Goal: Transaction & Acquisition: Purchase product/service

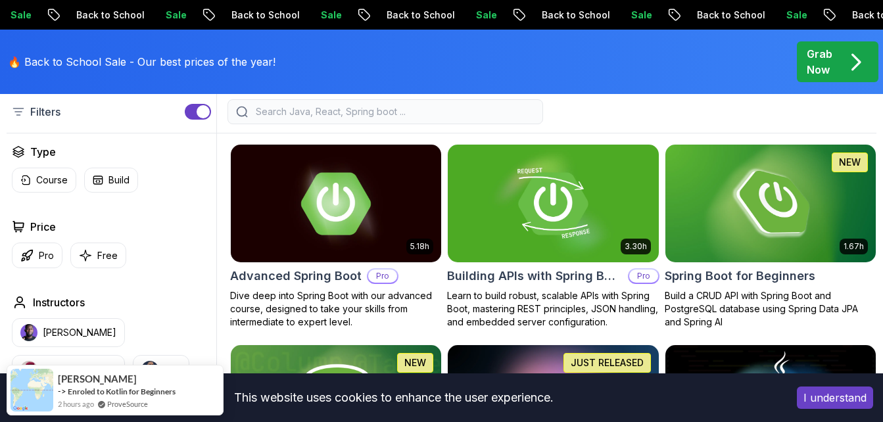
scroll to position [354, 0]
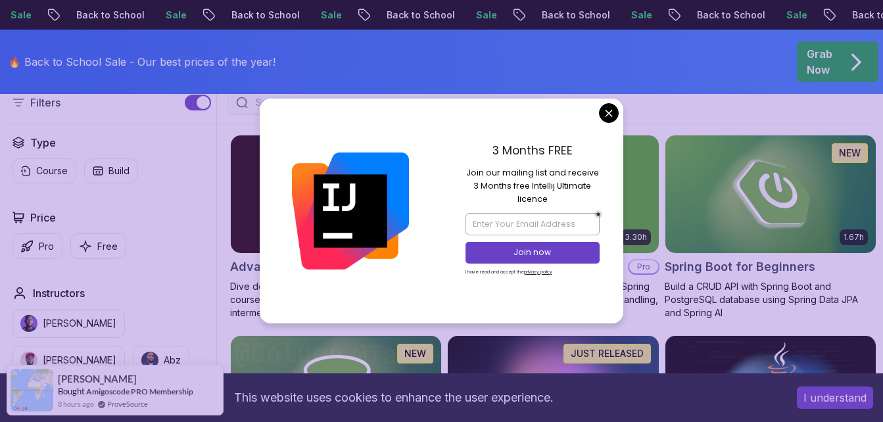
click at [608, 110] on div at bounding box center [547, 102] width 660 height 25
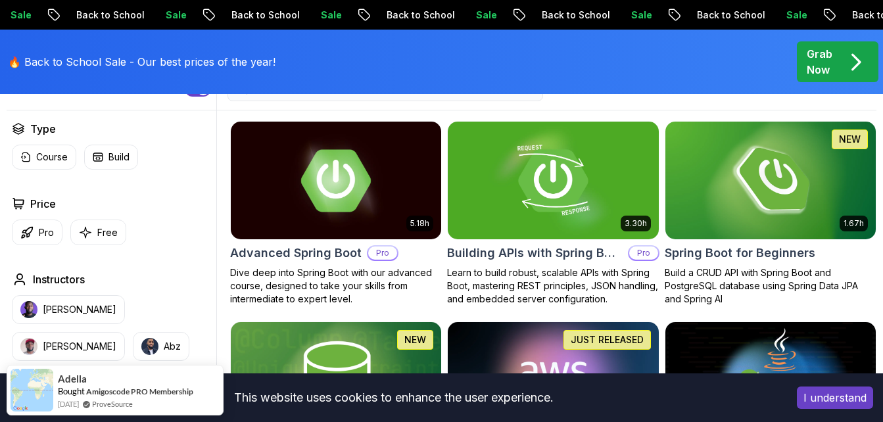
scroll to position [367, 0]
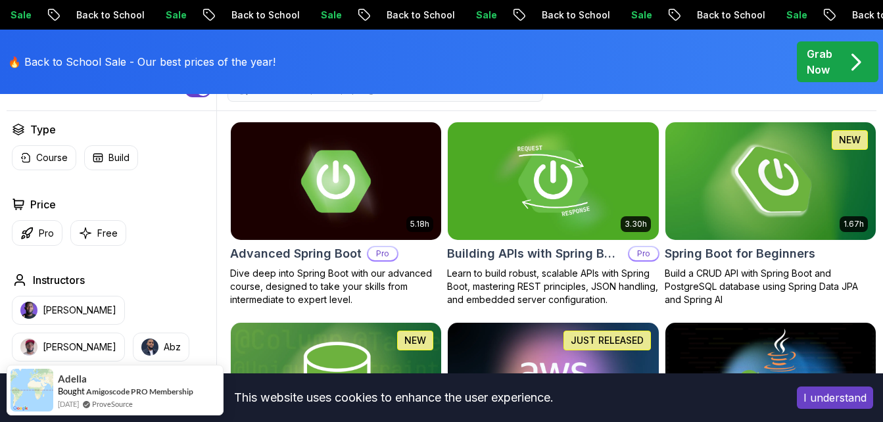
click at [713, 195] on img at bounding box center [770, 182] width 221 height 124
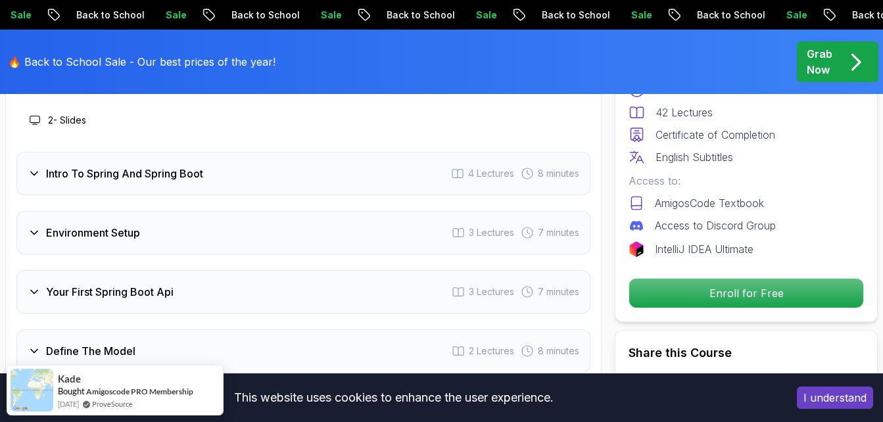
scroll to position [1848, 0]
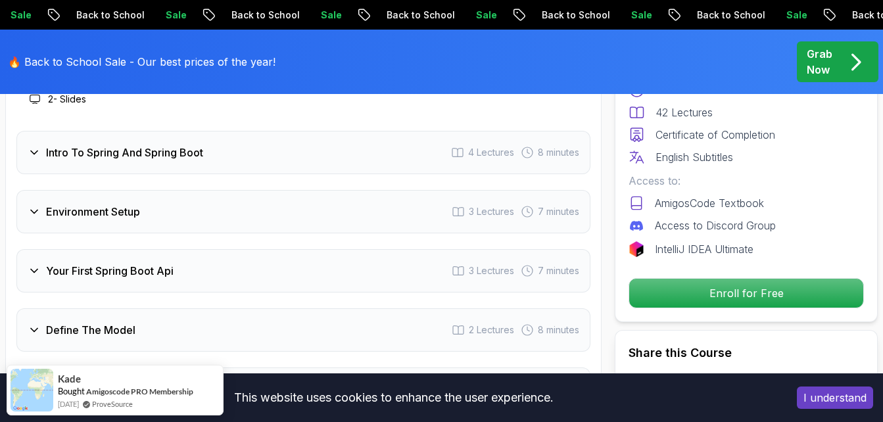
click at [163, 190] on div "Environment Setup 3 Lectures 7 minutes" at bounding box center [303, 211] width 574 height 43
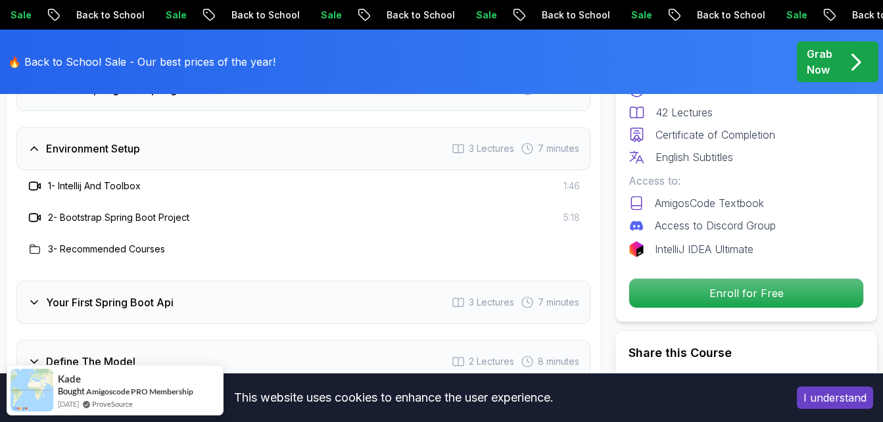
click at [178, 151] on div "Environment Setup 3 Lectures 7 minutes" at bounding box center [303, 148] width 574 height 43
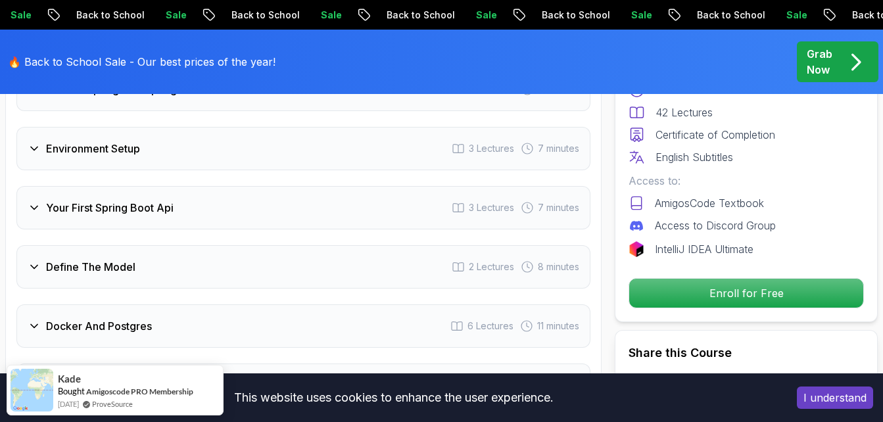
click at [180, 130] on div "Environment Setup 3 Lectures 7 minutes" at bounding box center [303, 148] width 574 height 43
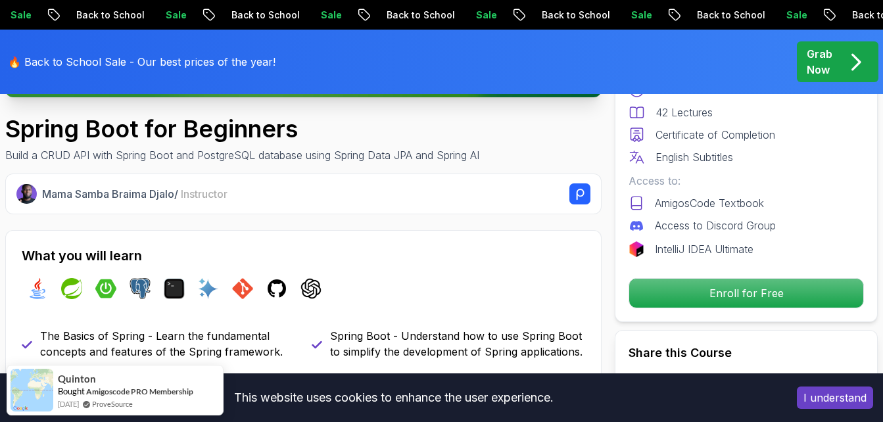
scroll to position [0, 0]
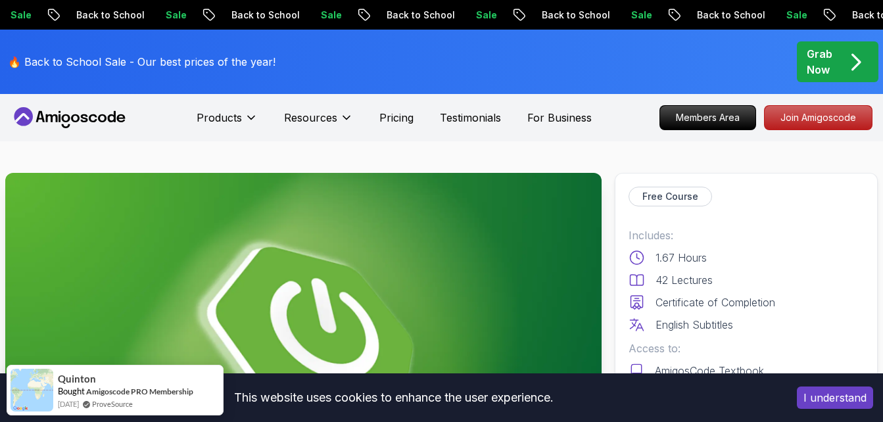
click at [838, 60] on div "Grab Now" at bounding box center [838, 62] width 62 height 32
